Goal: Transaction & Acquisition: Purchase product/service

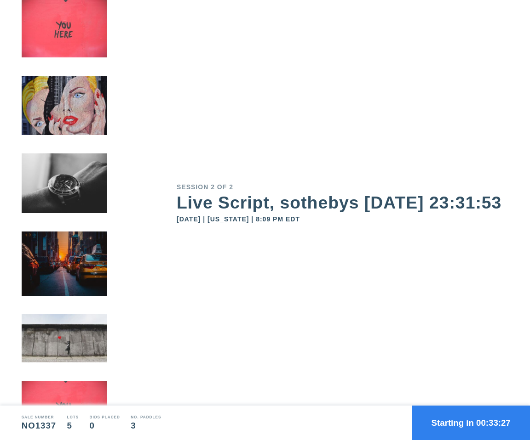
click at [451, 422] on button "Starting in 00:33:27" at bounding box center [470, 423] width 118 height 34
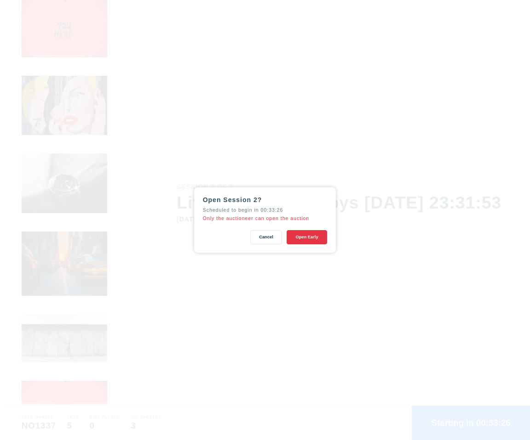
click at [301, 235] on button "Open Early" at bounding box center [306, 237] width 41 height 14
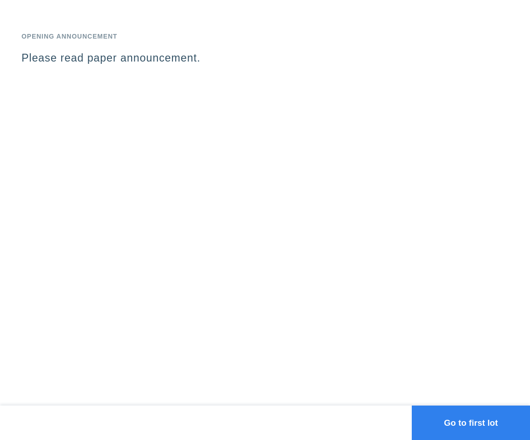
click at [449, 415] on button "Go to first lot" at bounding box center [470, 423] width 118 height 34
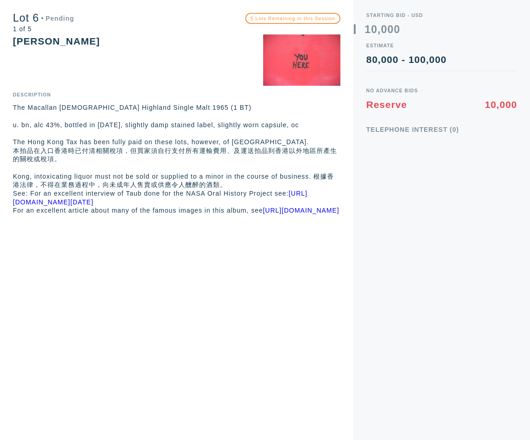
click at [363, 261] on div "Starting Bid - USD 0 1 2 3 4 5 6 7 8 9 0 1 2 3 4 5 6 7 8 9 , 0 1 2 3 4 5 6 7 8 …" at bounding box center [441, 220] width 177 height 440
